Goal: Find specific page/section

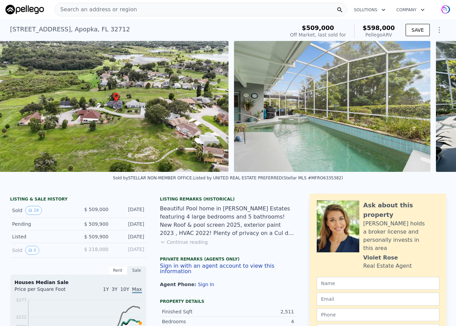
scroll to position [0, 1171]
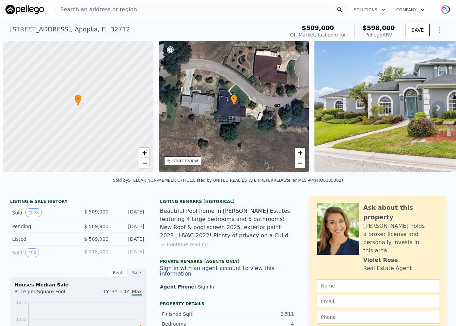
scroll to position [0, 3]
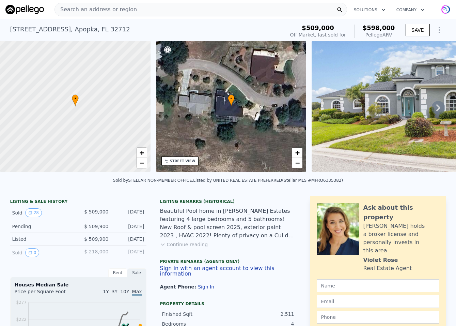
click at [119, 8] on span "Search an address or region" at bounding box center [96, 9] width 82 height 8
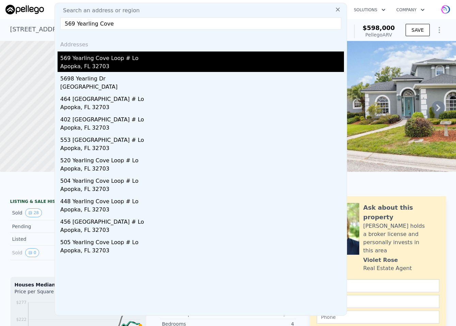
type input "569 Yearling Cove"
click at [87, 66] on div "Apopka, FL 32703" at bounding box center [202, 67] width 284 height 10
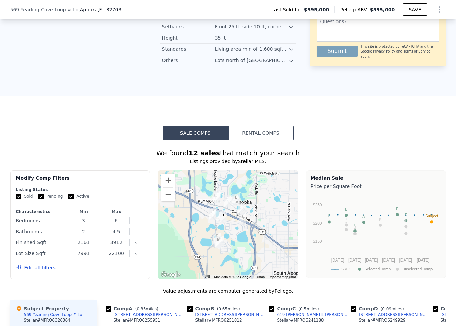
scroll to position [588, 0]
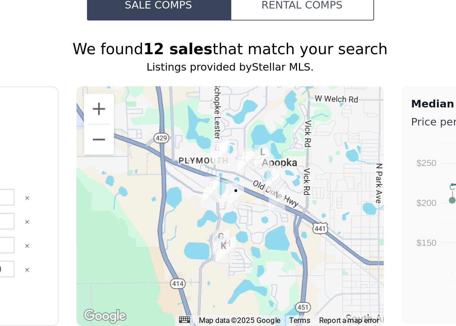
drag, startPoint x: 225, startPoint y: 228, endPoint x: 232, endPoint y: 229, distance: 7.0
click at [232, 229] on div at bounding box center [228, 200] width 140 height 109
click at [168, 164] on button "Zoom out" at bounding box center [169, 170] width 14 height 14
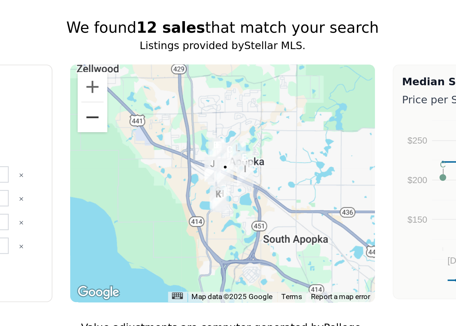
click at [168, 166] on button "Zoom out" at bounding box center [169, 170] width 14 height 14
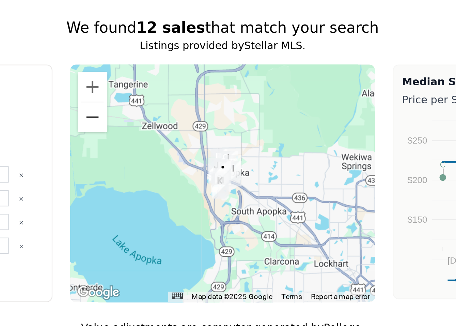
click at [168, 166] on button "Zoom out" at bounding box center [169, 170] width 14 height 14
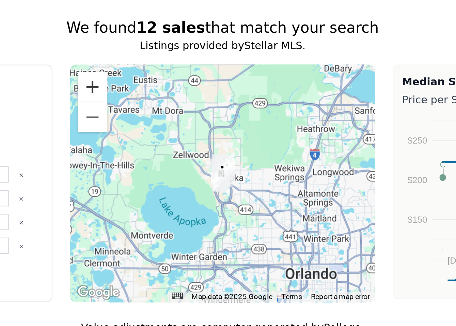
click at [168, 151] on button "Zoom in" at bounding box center [169, 156] width 14 height 14
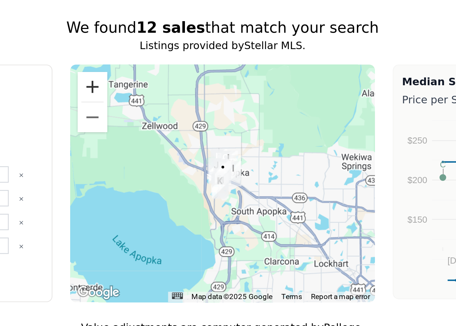
click at [168, 151] on button "Zoom in" at bounding box center [169, 156] width 14 height 14
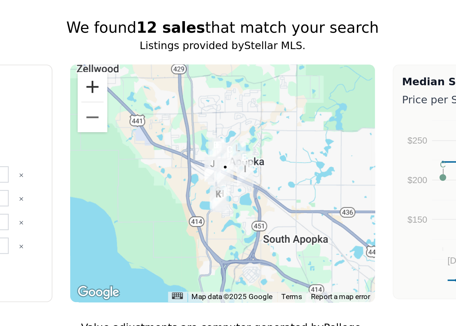
click at [168, 151] on button "Zoom in" at bounding box center [169, 156] width 14 height 14
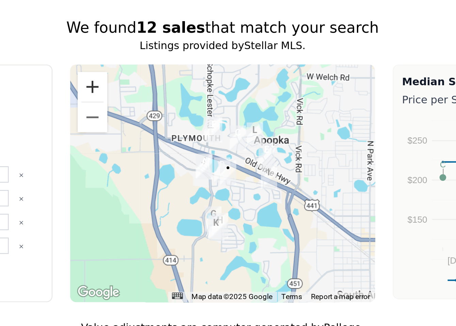
click at [168, 151] on button "Zoom in" at bounding box center [169, 156] width 14 height 14
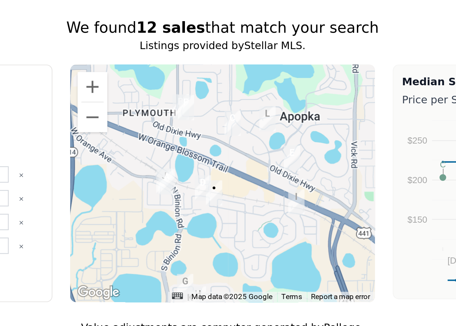
drag, startPoint x: 253, startPoint y: 165, endPoint x: 243, endPoint y: 175, distance: 14.0
click at [243, 175] on div at bounding box center [228, 200] width 140 height 109
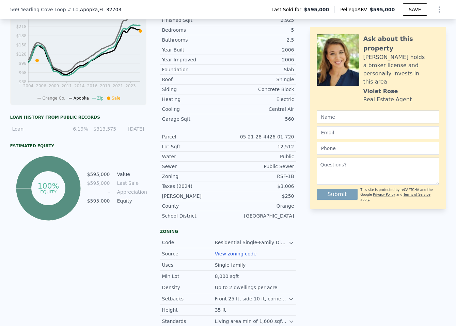
scroll to position [254, 0]
